Goal: Task Accomplishment & Management: Manage account settings

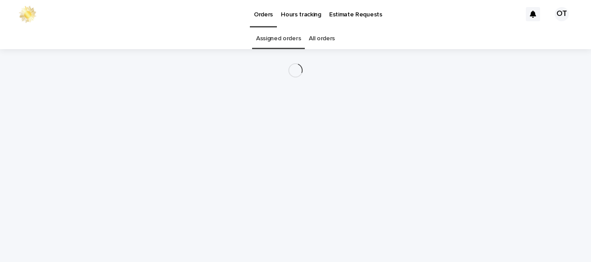
scroll to position [28, 0]
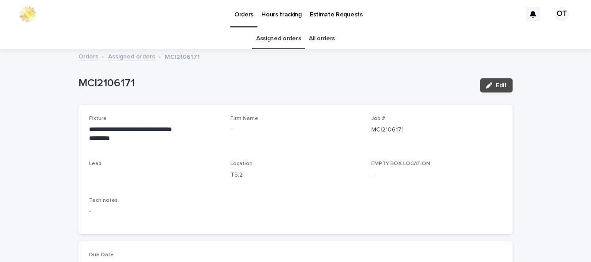
click at [507, 78] on button "Edit" at bounding box center [497, 85] width 32 height 14
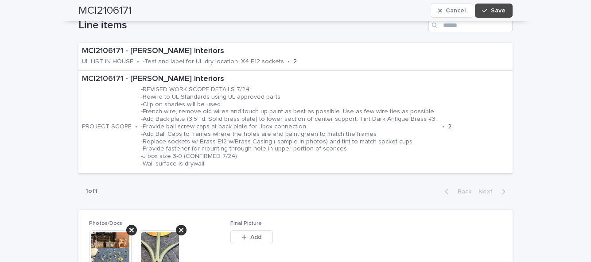
scroll to position [329, 0]
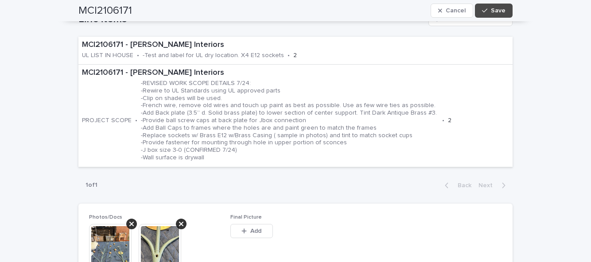
click at [262, 224] on button "Add" at bounding box center [252, 231] width 43 height 14
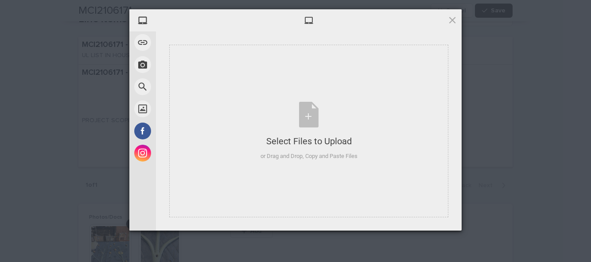
click at [321, 182] on div "Select Files to Upload or Drag and Drop, Copy and Paste Files" at bounding box center [308, 131] width 279 height 173
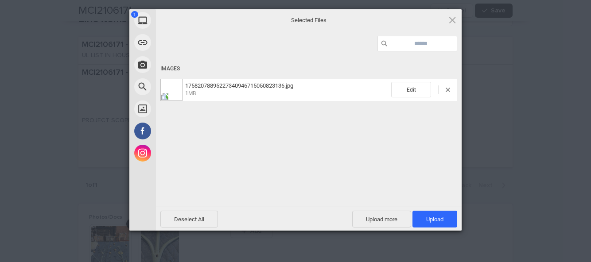
click at [443, 216] on span "Upload 1" at bounding box center [435, 219] width 17 height 7
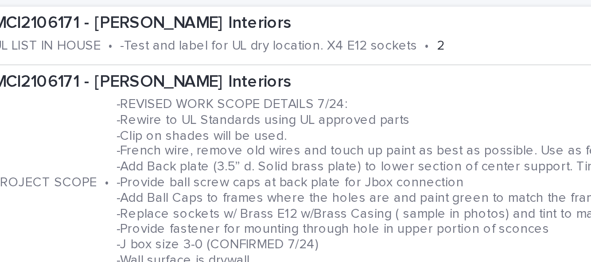
scroll to position [290, 0]
